Goal: Check status: Check status

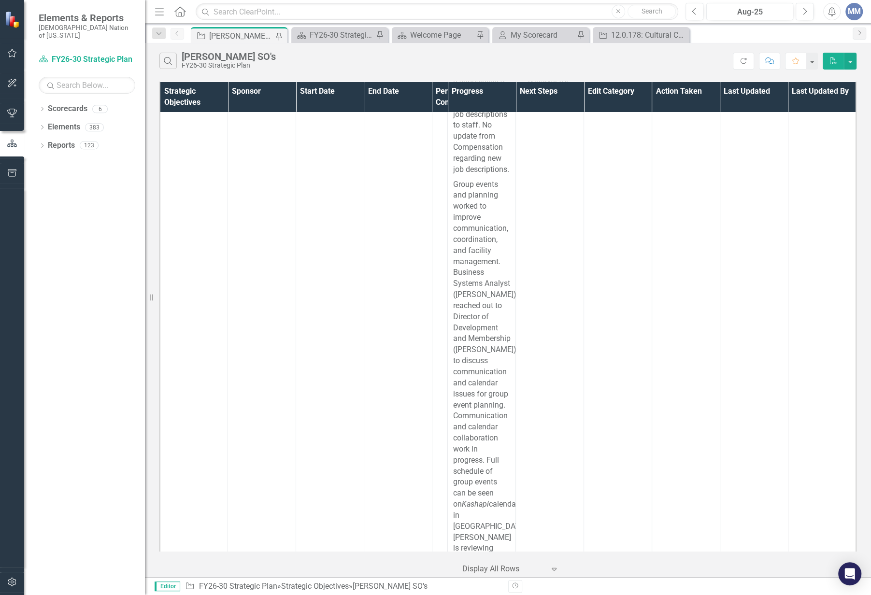
scroll to position [11179, 0]
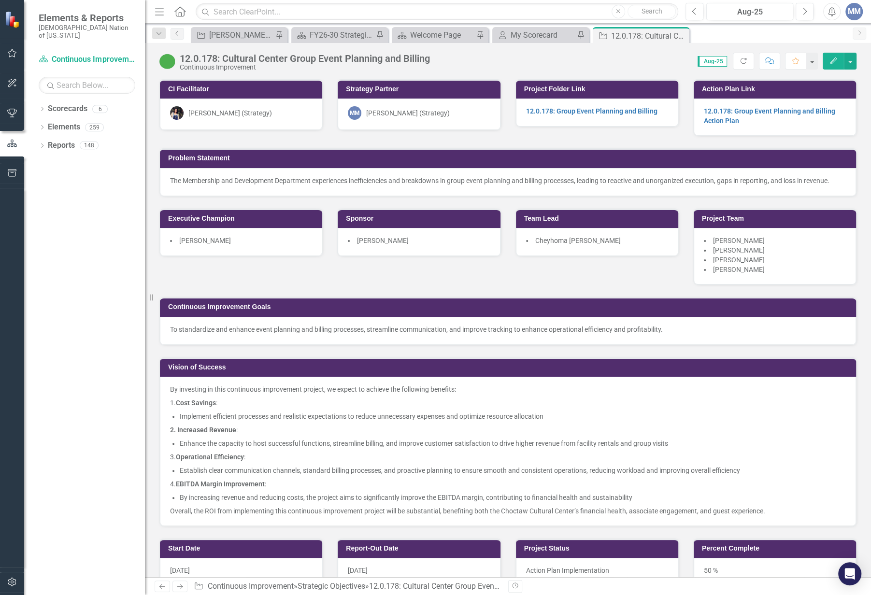
scroll to position [483, 0]
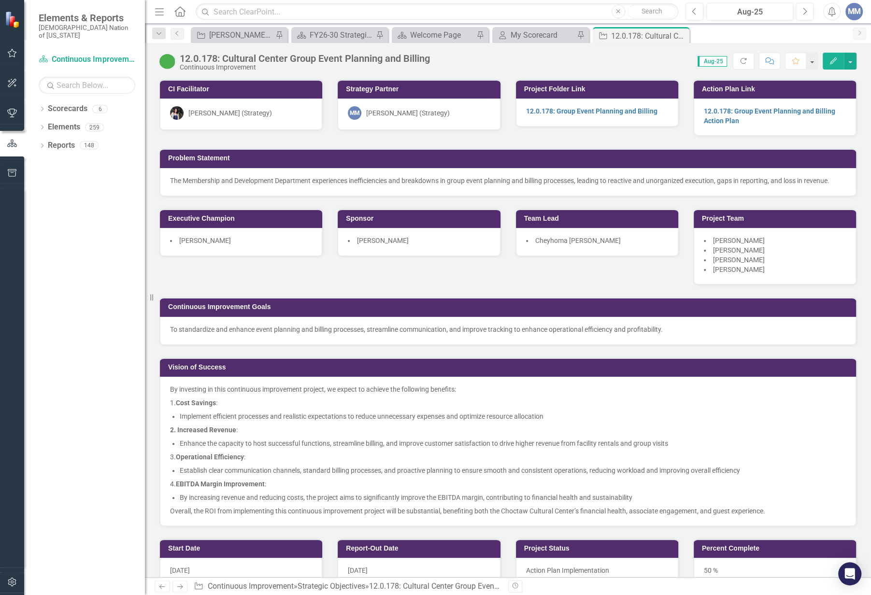
scroll to position [483, 0]
